Goal: Task Accomplishment & Management: Manage account settings

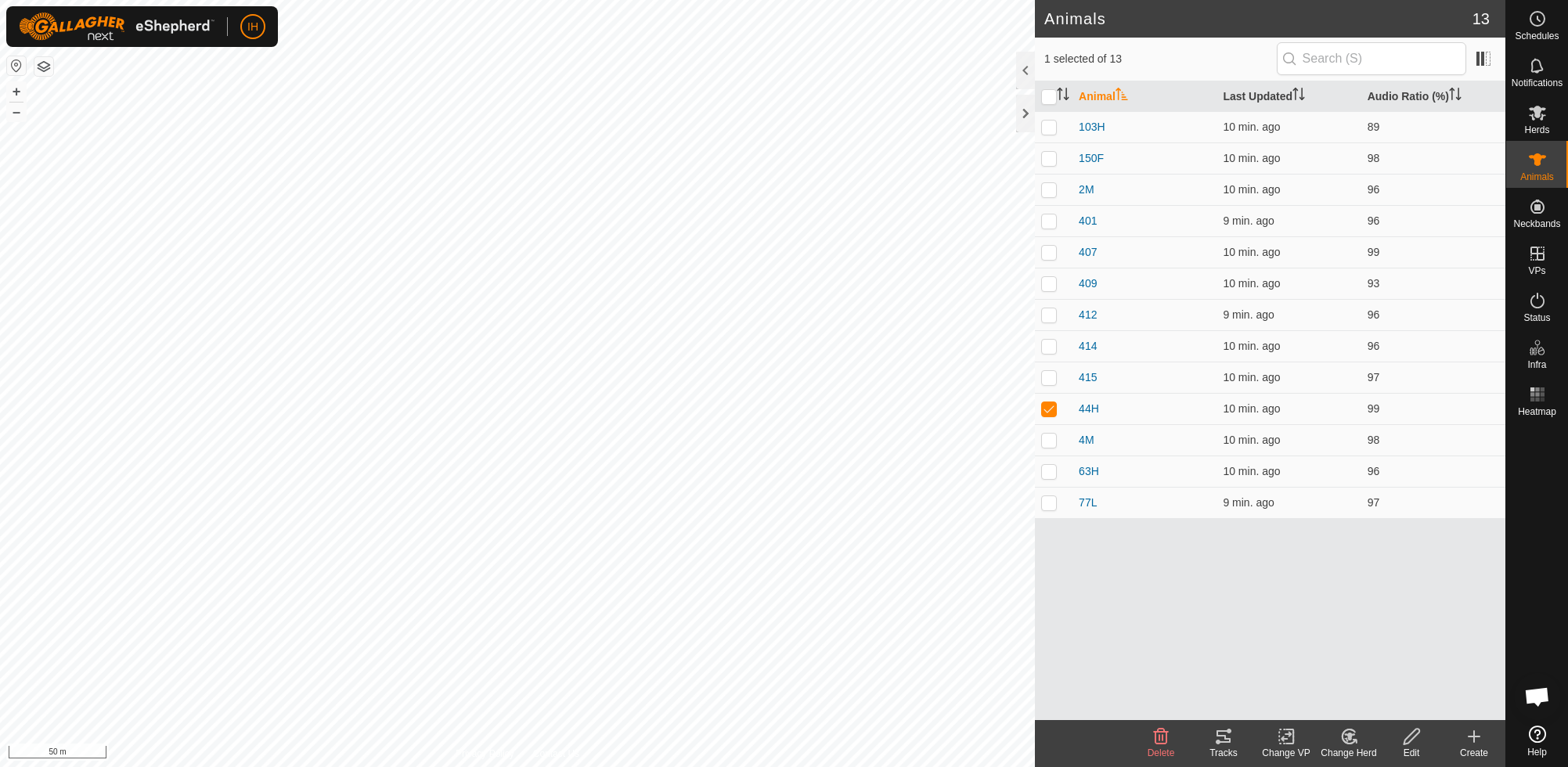
click at [1225, 743] on icon at bounding box center [1224, 736] width 19 height 19
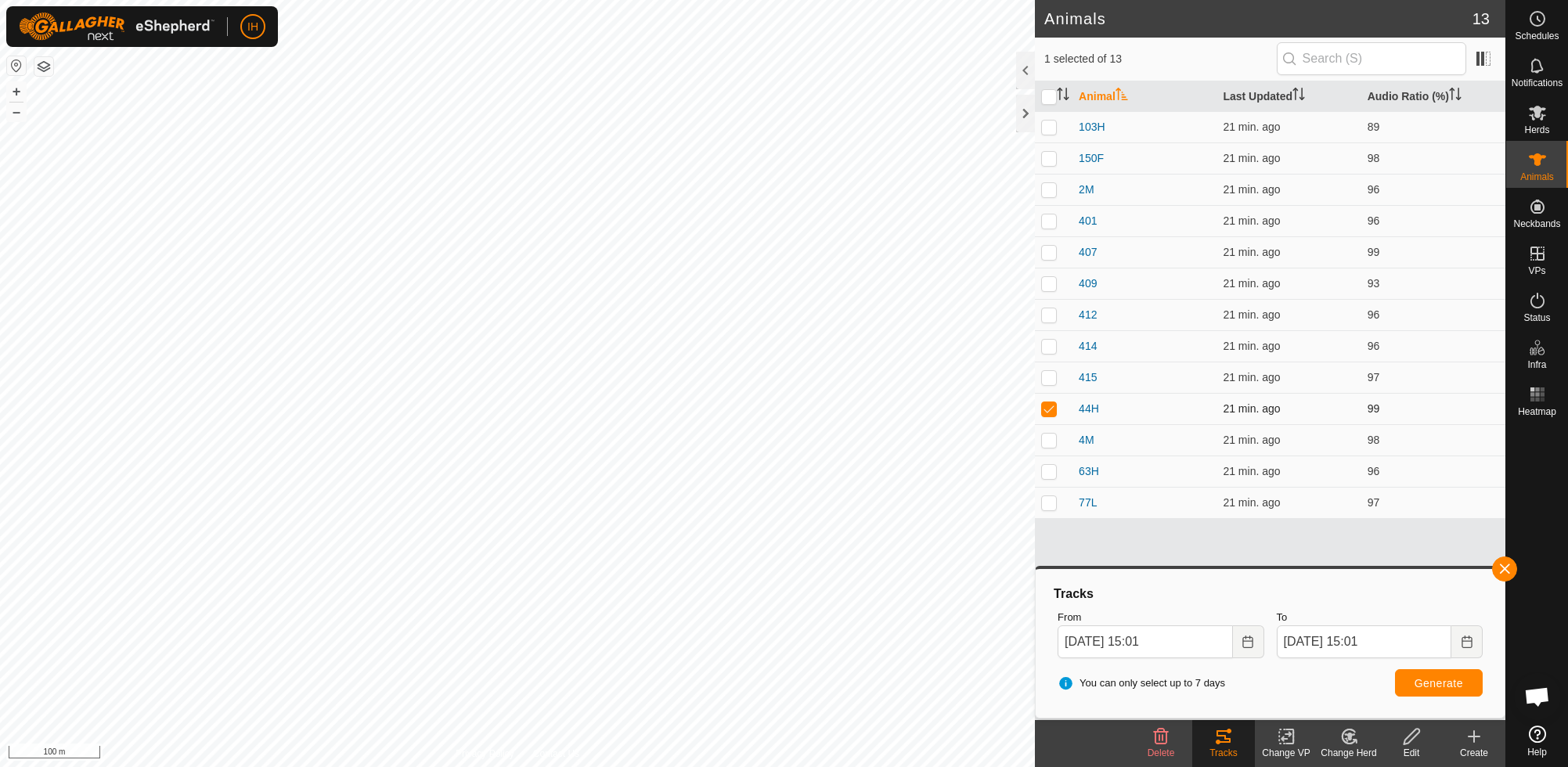
click at [1050, 407] on p-checkbox at bounding box center [1049, 408] width 16 height 12
checkbox input "false"
